Goal: Task Accomplishment & Management: Use online tool/utility

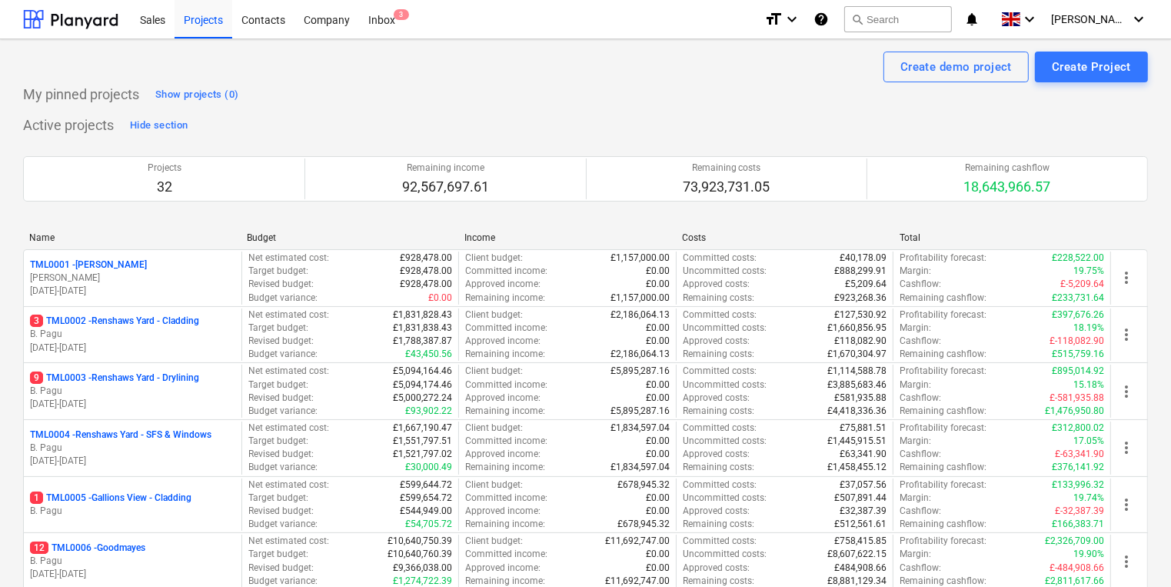
click at [145, 334] on p "B. Pagu" at bounding box center [132, 334] width 205 height 13
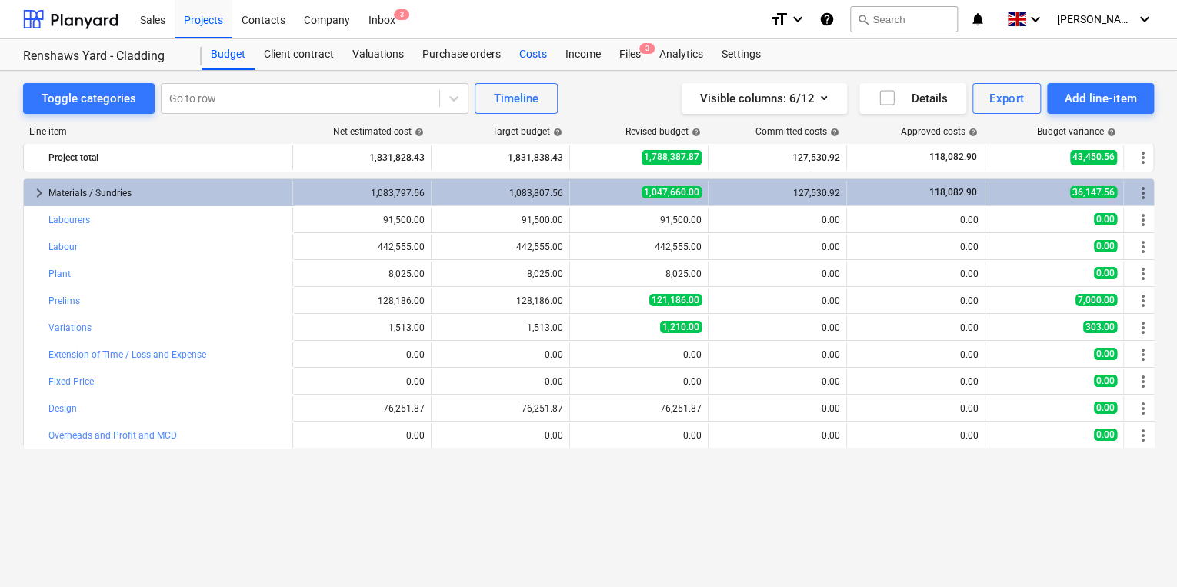
click at [524, 52] on div "Costs" at bounding box center [533, 54] width 46 height 31
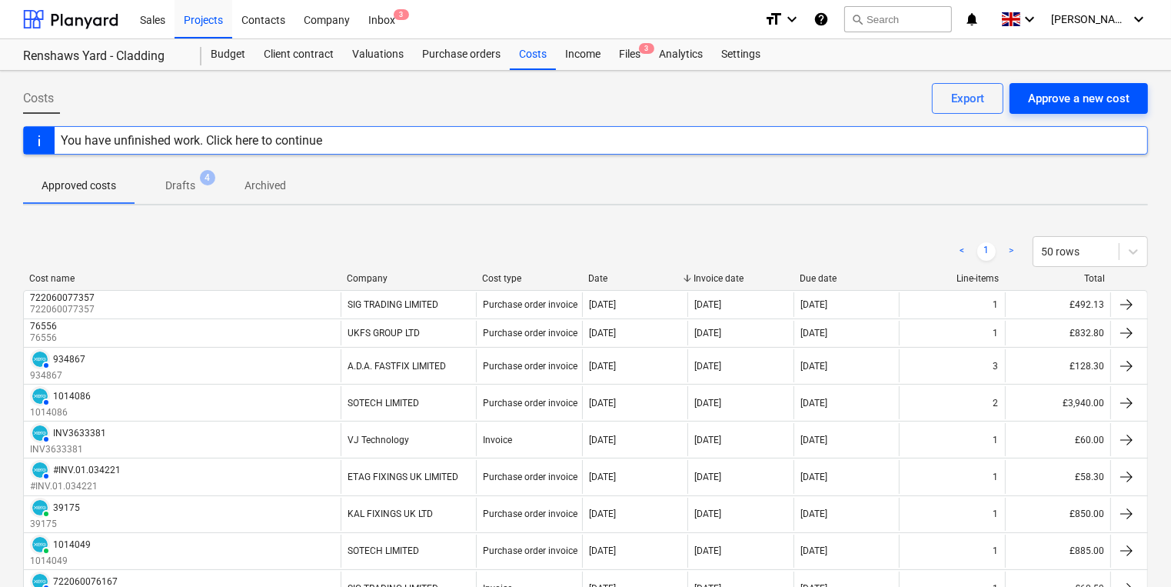
click at [1081, 95] on div "Approve a new cost" at bounding box center [1079, 98] width 102 height 20
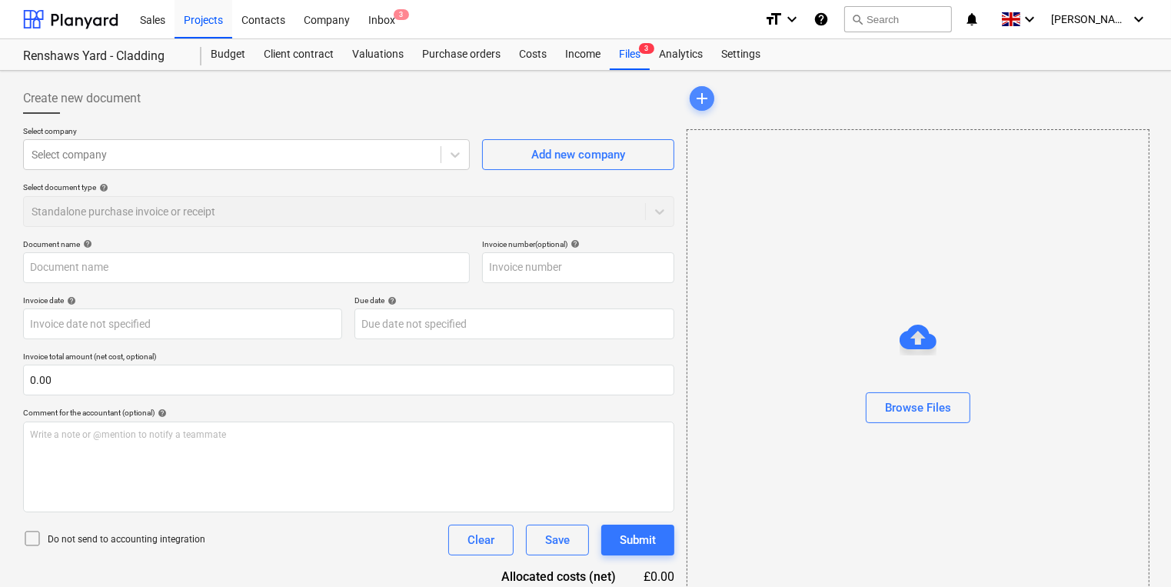
click at [699, 94] on span "add" at bounding box center [702, 98] width 18 height 18
click at [941, 406] on div "Browse Files" at bounding box center [918, 408] width 66 height 20
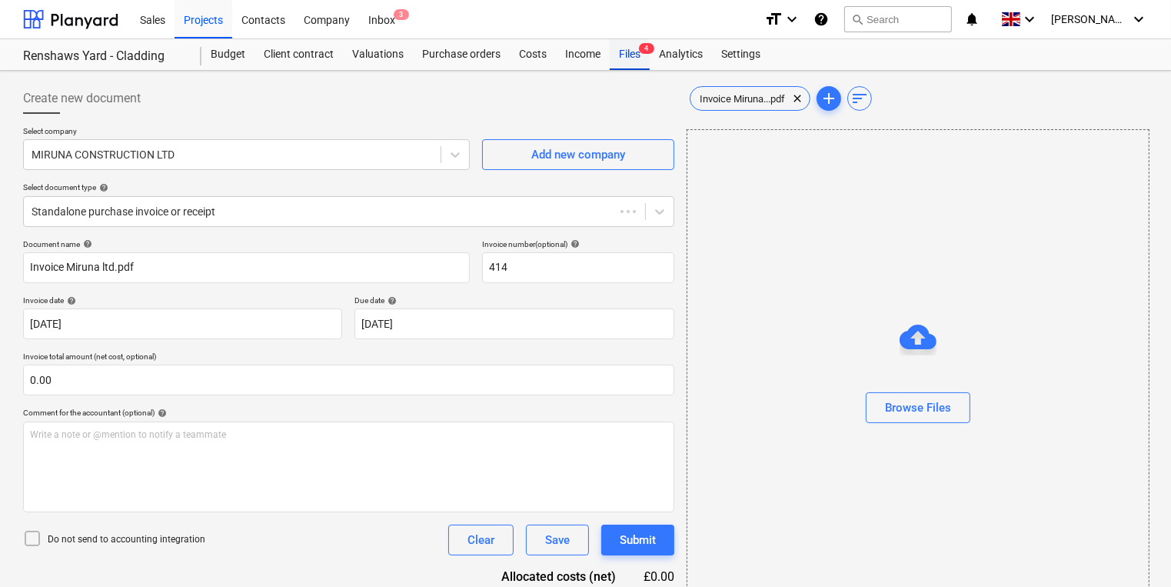
type input "414"
type input "[DATE]"
click at [632, 57] on div "Files 4" at bounding box center [630, 54] width 40 height 31
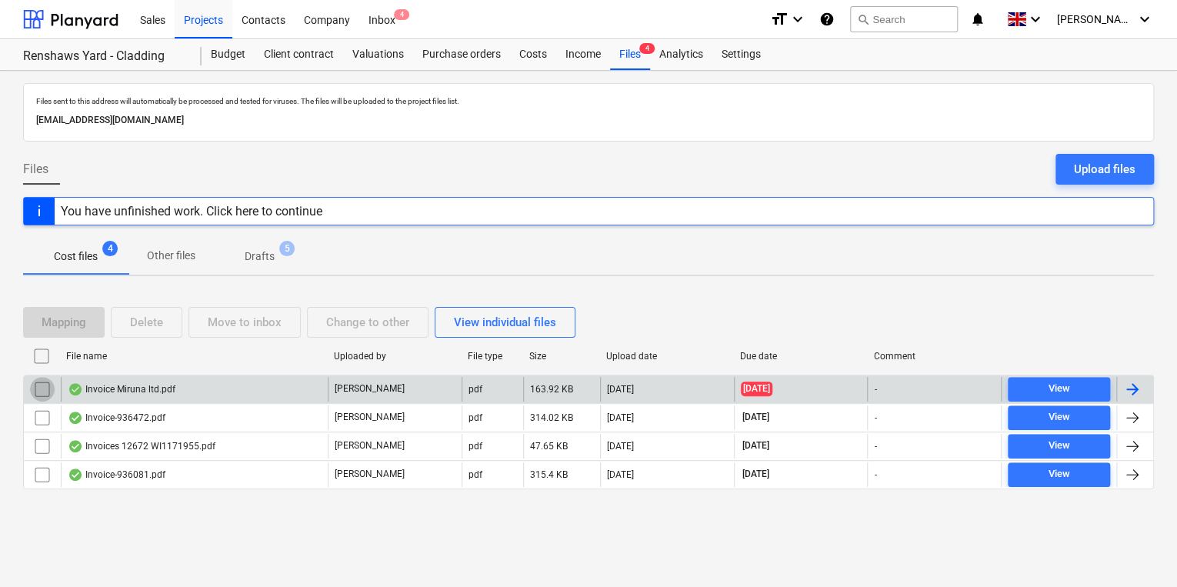
click at [43, 385] on input "checkbox" at bounding box center [42, 389] width 25 height 25
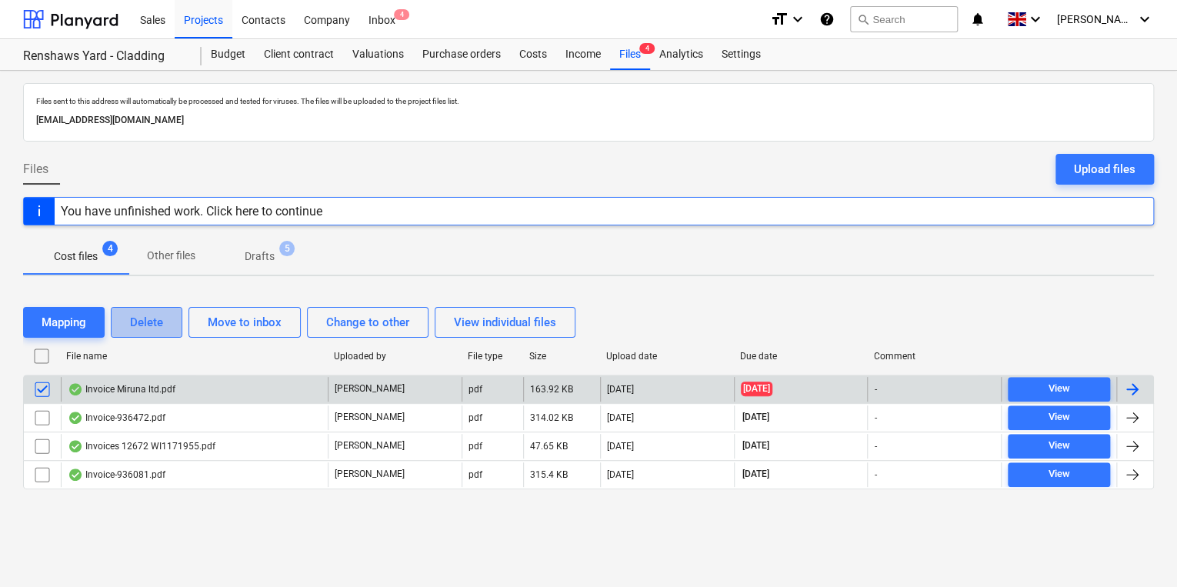
click at [162, 318] on div "Delete" at bounding box center [146, 322] width 33 height 20
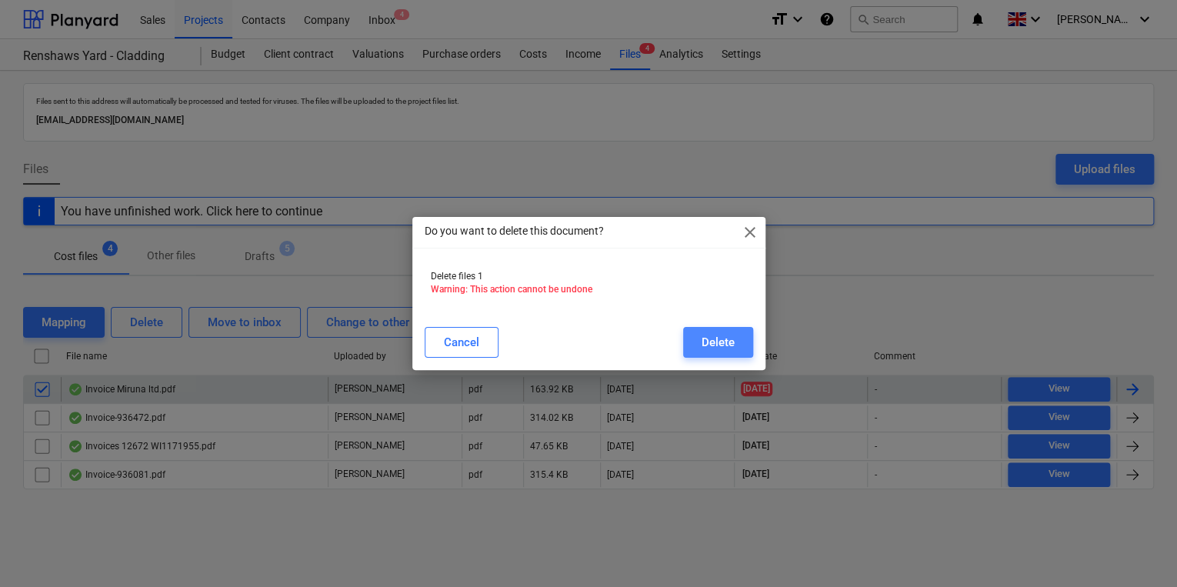
click at [735, 339] on button "Delete" at bounding box center [718, 342] width 70 height 31
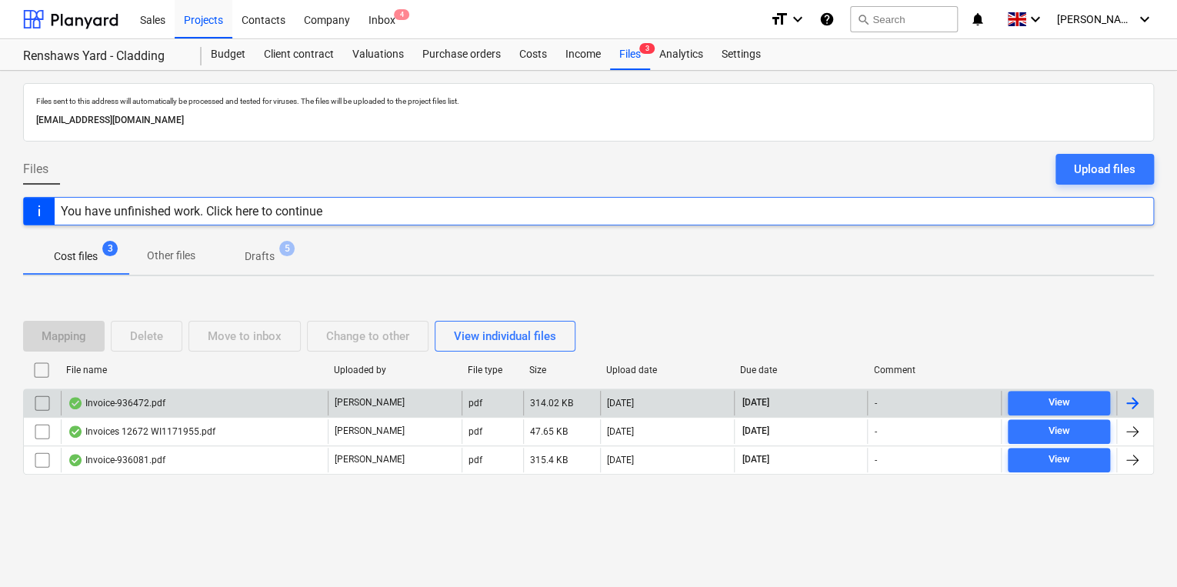
click at [1127, 403] on div at bounding box center [1132, 403] width 18 height 18
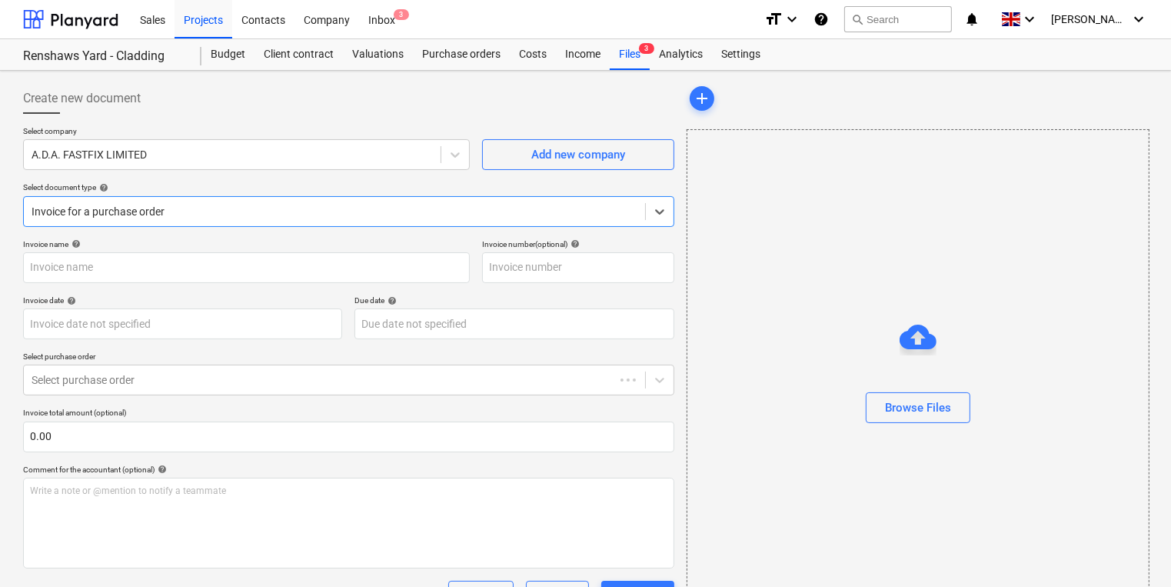
type input "936472"
type input "[DATE]"
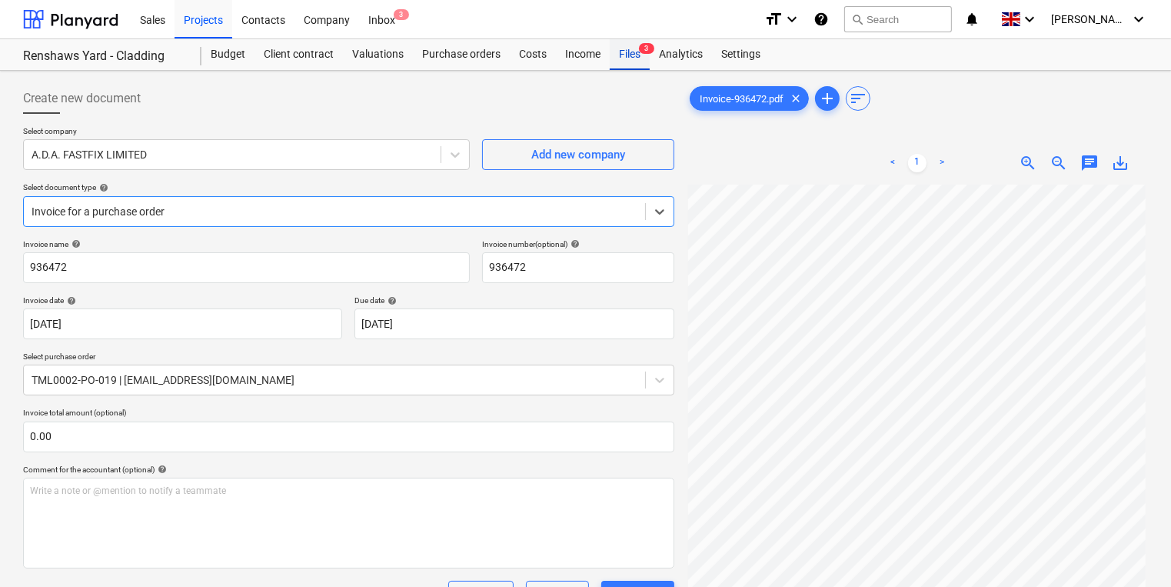
click at [627, 53] on div "Files 3" at bounding box center [630, 54] width 40 height 31
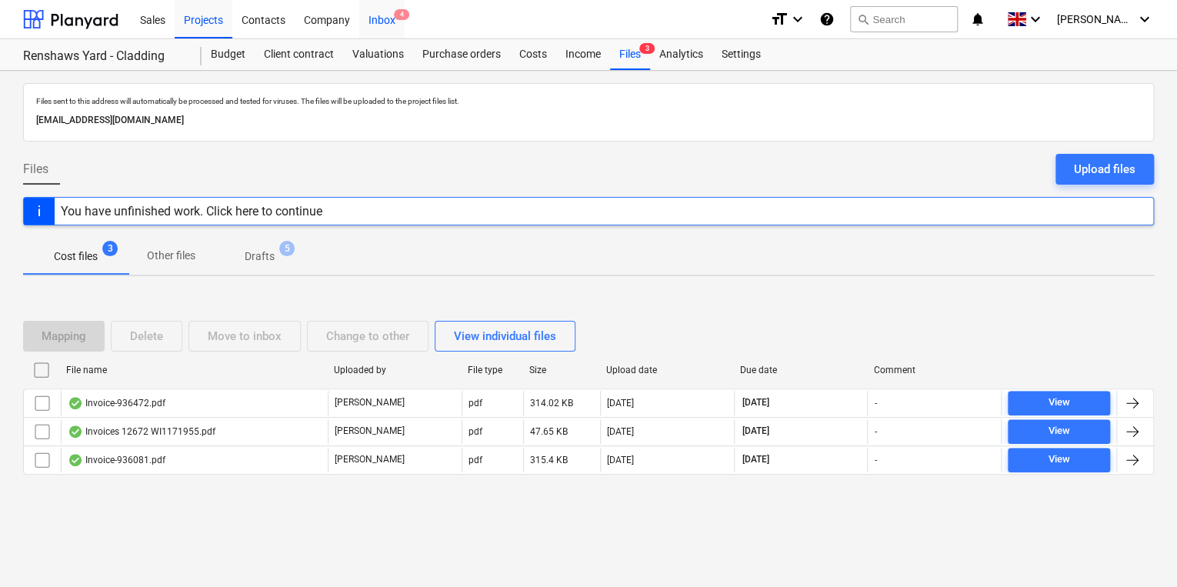
click at [381, 25] on div "Inbox 4" at bounding box center [381, 18] width 45 height 39
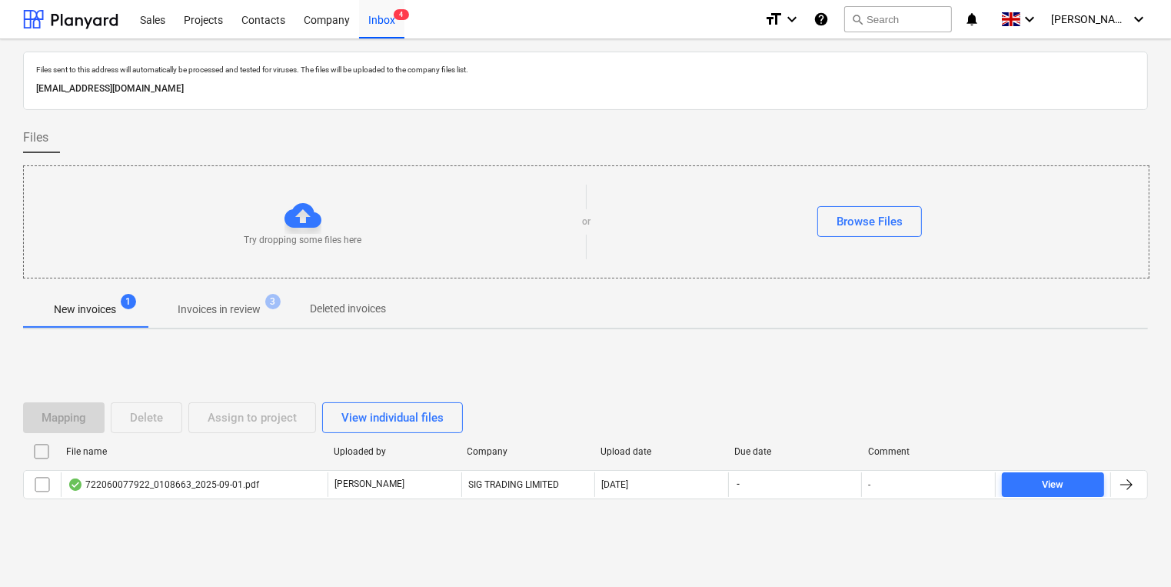
click at [199, 301] on p "Invoices in review" at bounding box center [219, 309] width 83 height 16
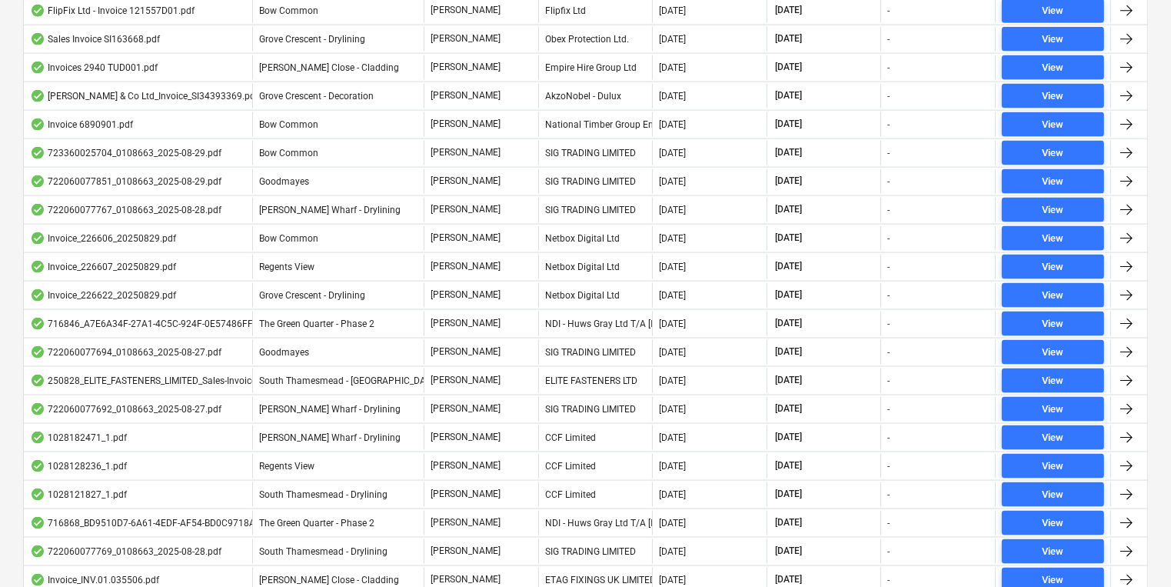
scroll to position [2461, 0]
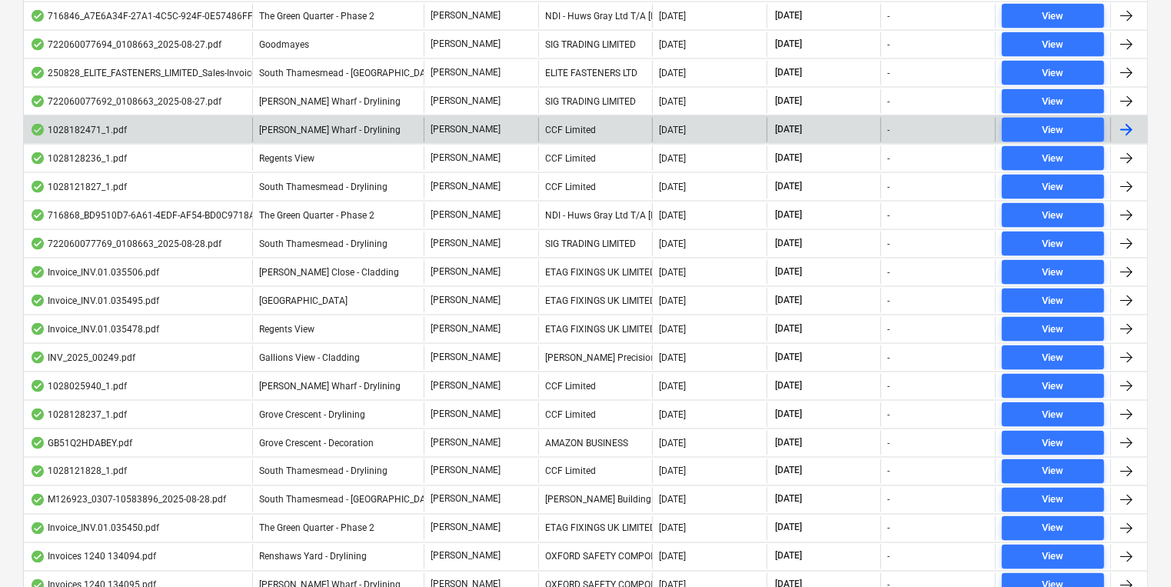
click at [1134, 121] on div at bounding box center [1126, 130] width 18 height 18
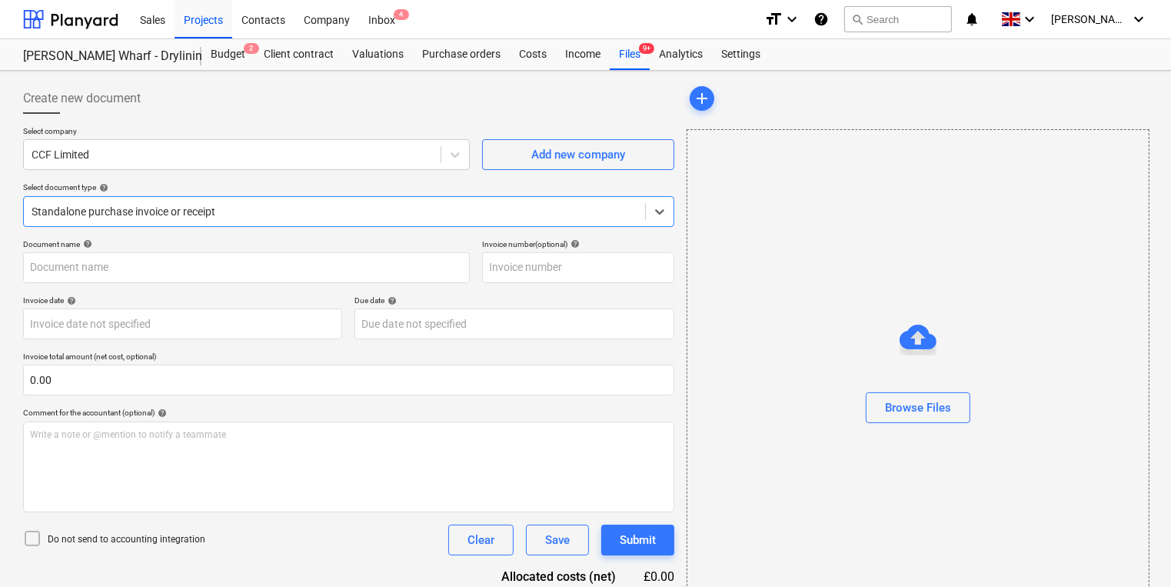
type input "1028182471"
type input "[DATE]"
